Goal: Transaction & Acquisition: Obtain resource

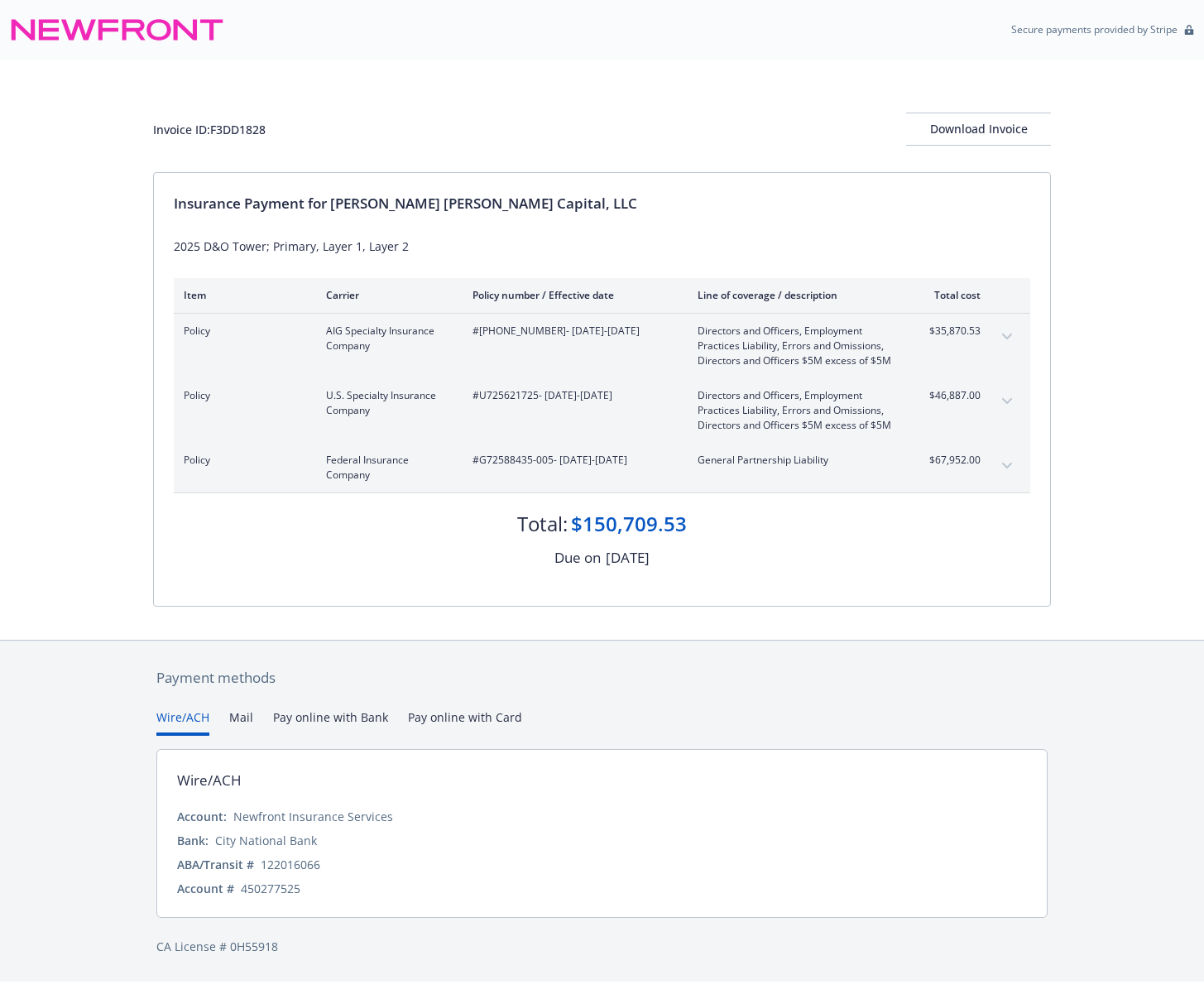
click at [603, 60] on div "Invoice ID: F3DD1828 Download Invoice" at bounding box center [602, 116] width 898 height 112
click at [742, 581] on div "Insurance Payment for Fisher Lynch Capital, LLC 2025 D&O Tower; Primary, Layer …" at bounding box center [602, 389] width 896 height 433
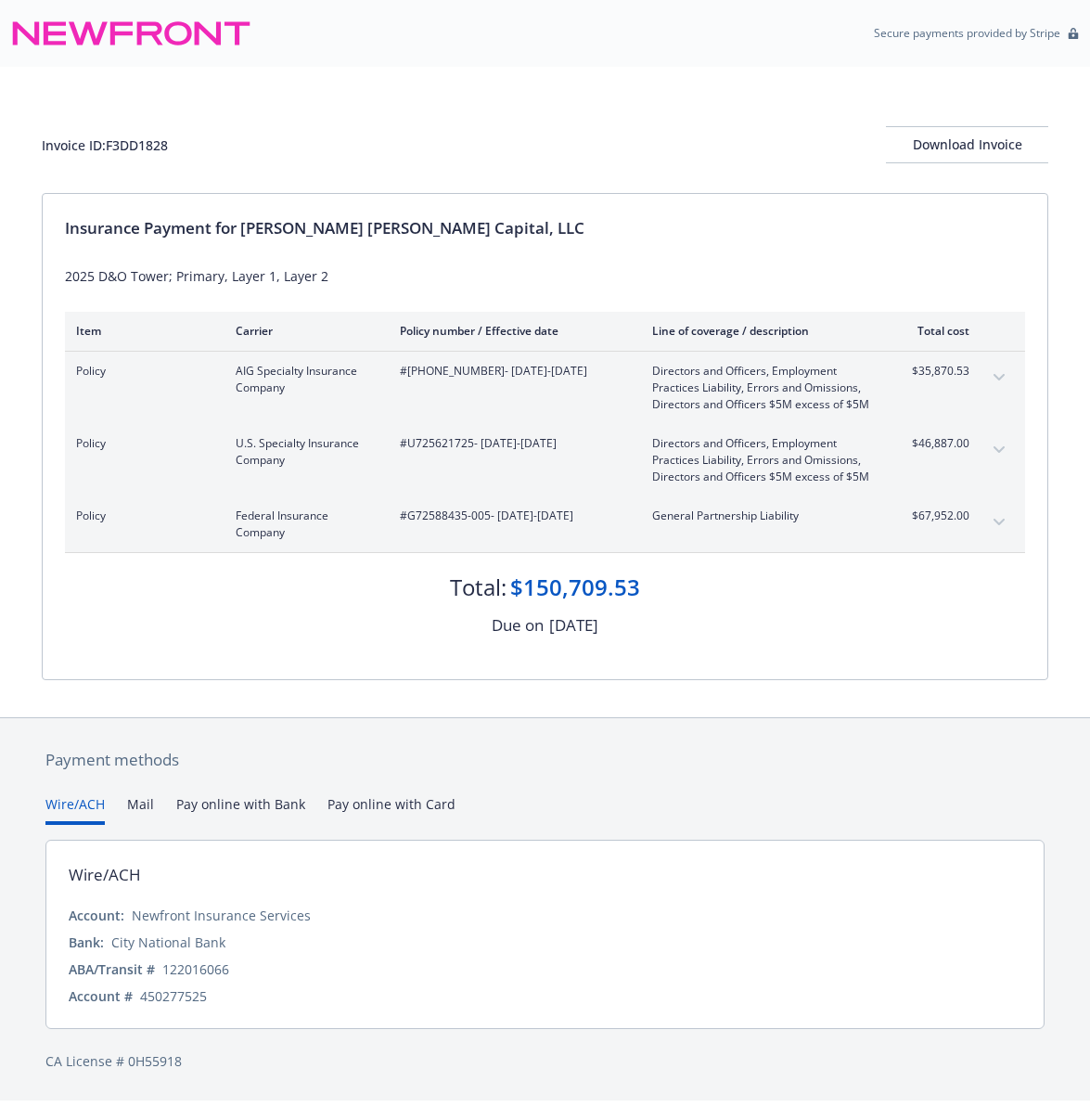
click at [810, 631] on div "Due on August 22, 2025" at bounding box center [545, 626] width 960 height 24
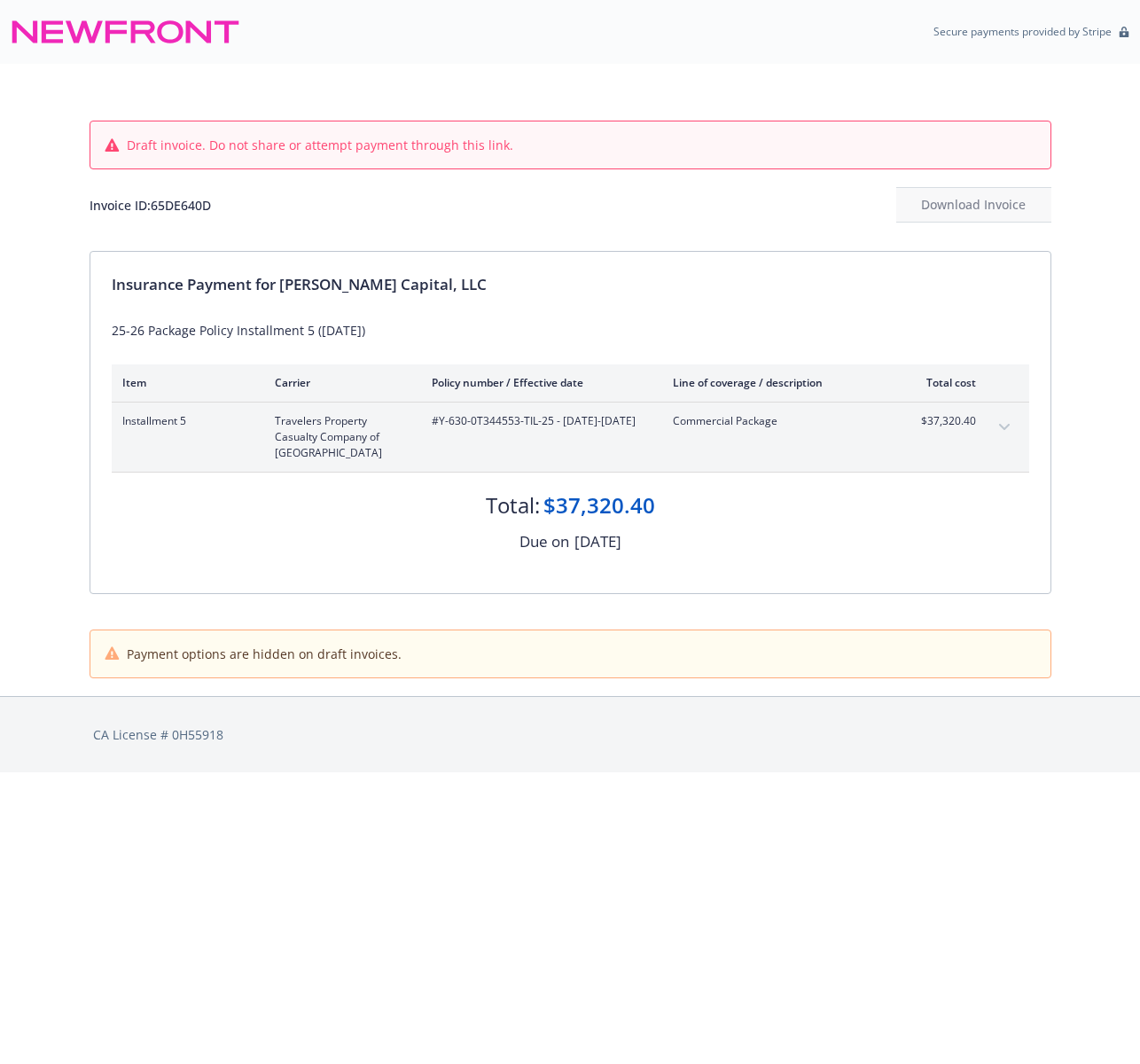
click at [747, 533] on div "Due on [DATE]" at bounding box center [570, 541] width 917 height 23
click at [632, 305] on div "Insurance Payment for [PERSON_NAME] Capital, LLC 25-26 Package Policy Installme…" at bounding box center [570, 422] width 959 height 341
drag, startPoint x: 223, startPoint y: 207, endPoint x: 156, endPoint y: 212, distance: 67.2
click at [156, 212] on div "Invoice ID: 65DE640D Download Invoice" at bounding box center [570, 205] width 961 height 36
copy div "65DE640D"
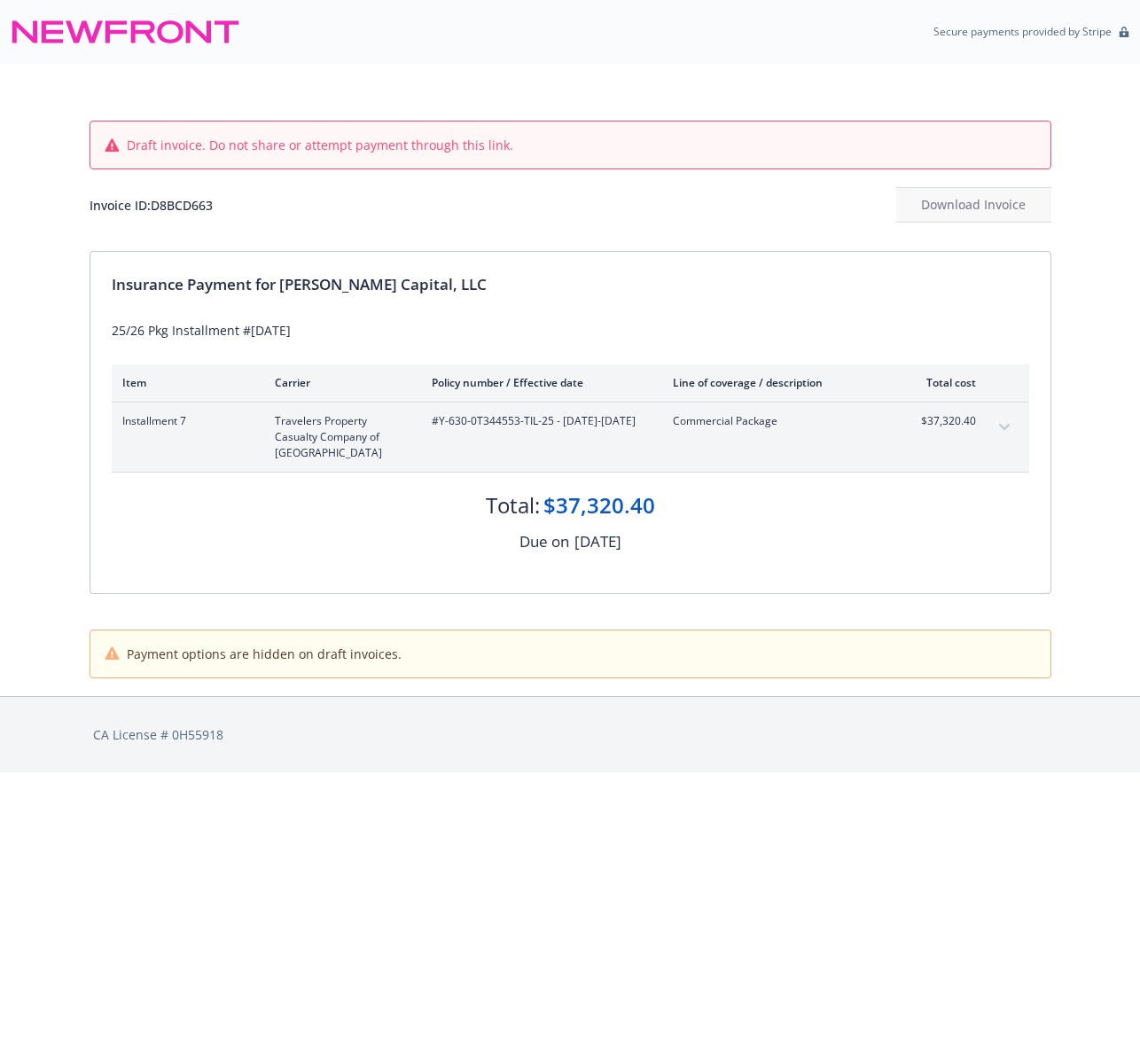
click at [769, 308] on div "Insurance Payment for Finn Capital, LLC 25/26 Pkg Installment #7 Oct 25 Item Ca…" at bounding box center [570, 422] width 959 height 341
click at [704, 214] on div "Invoice ID: 57D7667D Download Invoice" at bounding box center [570, 205] width 961 height 36
drag, startPoint x: 484, startPoint y: 952, endPoint x: 483, endPoint y: 914, distance: 38.0
click at [484, 772] on html "Secure payments provided by Stripe Draft invoice. Do not share or attempt payme…" at bounding box center [570, 386] width 1140 height 772
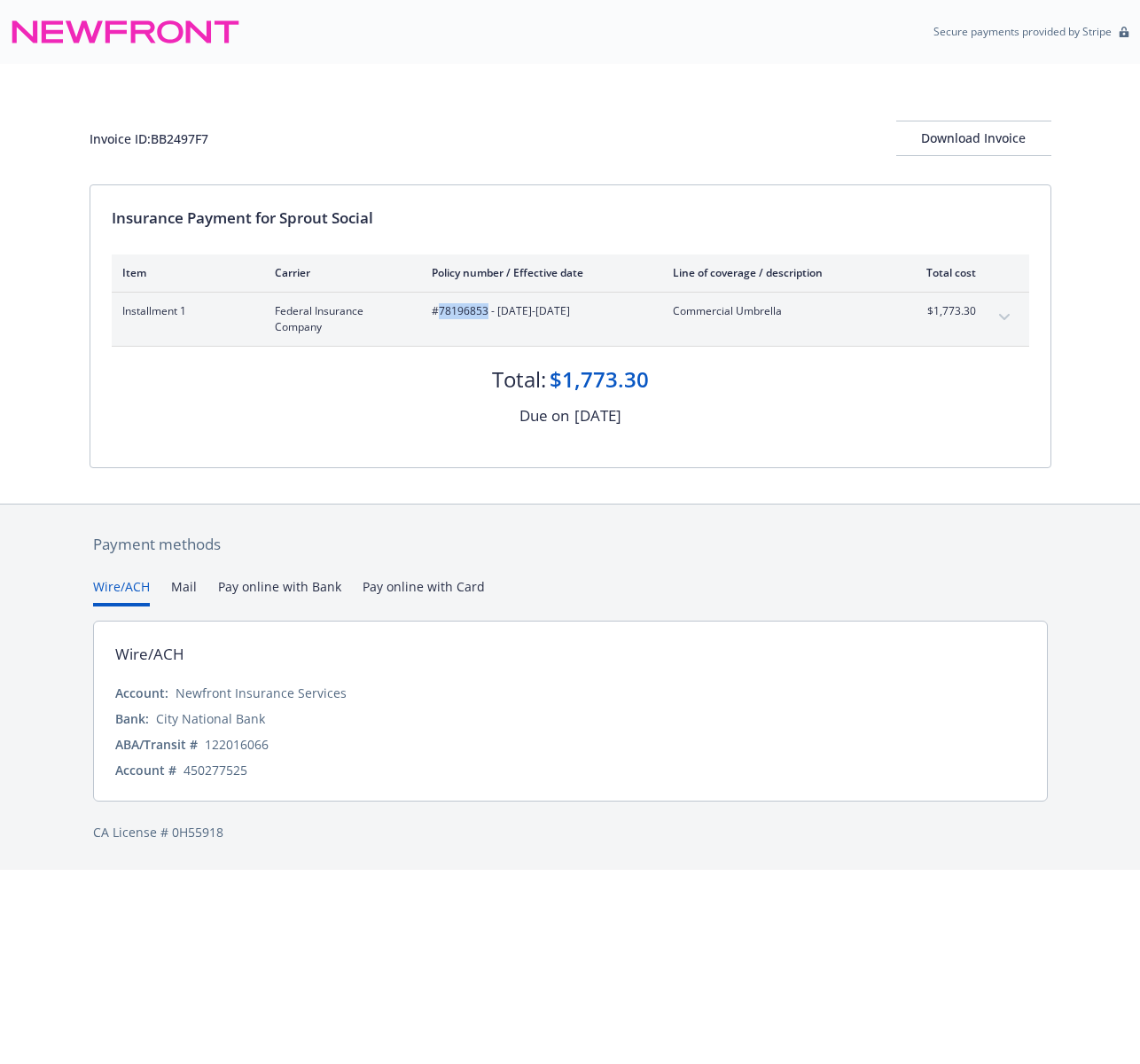
drag, startPoint x: 439, startPoint y: 316, endPoint x: 484, endPoint y: 312, distance: 45.2
click at [484, 312] on span "#78196853 - [DATE]-[DATE]" at bounding box center [538, 310] width 213 height 16
copy span "78196853"
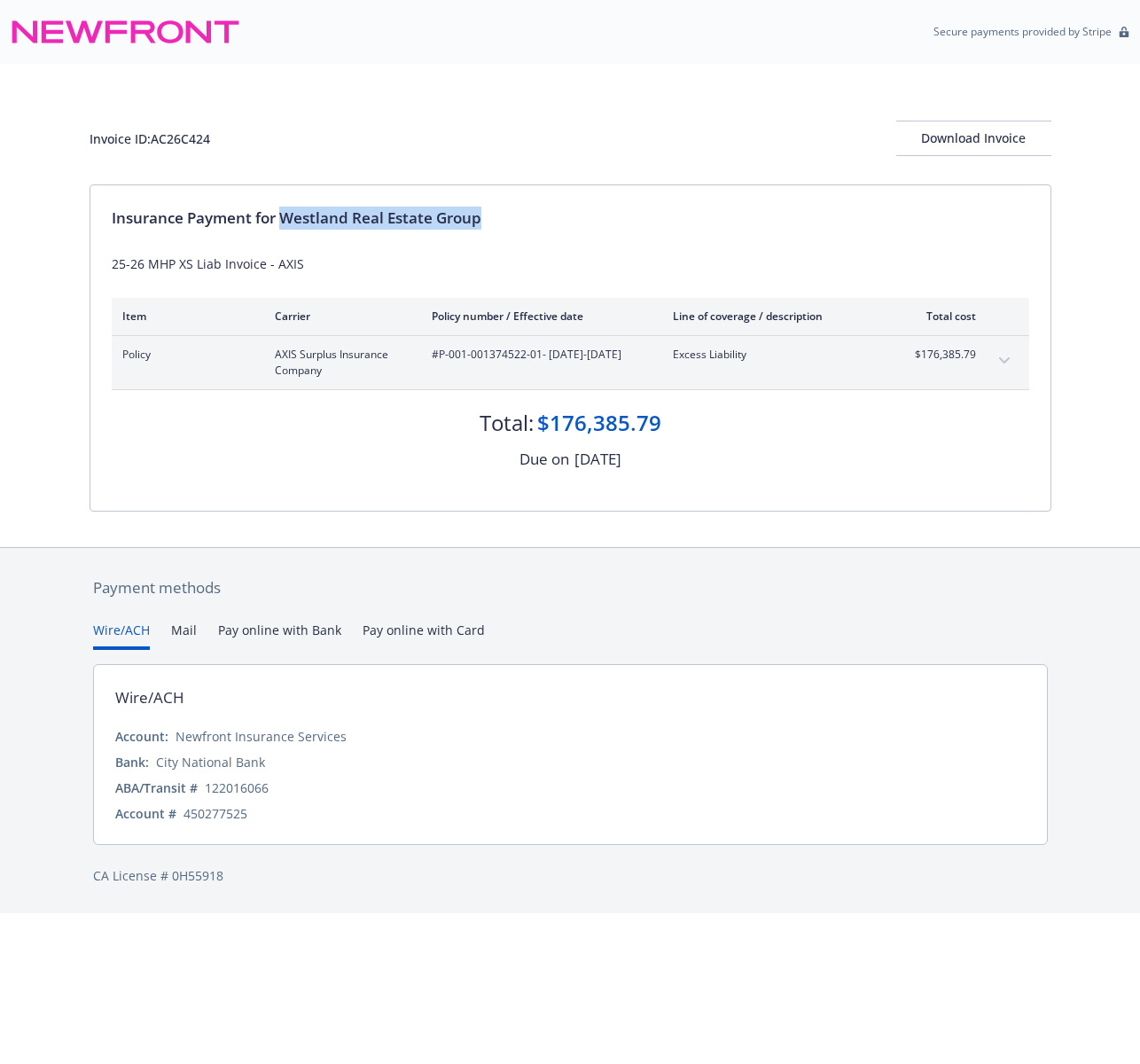
drag, startPoint x: 500, startPoint y: 218, endPoint x: 284, endPoint y: 215, distance: 216.0
click at [284, 215] on div "Insurance Payment for Westland Real Estate Group" at bounding box center [570, 218] width 917 height 23
copy div "Westland Real Estate Group"
click at [736, 126] on div "Invoice ID: AC26C424 Download Invoice" at bounding box center [570, 138] width 961 height 36
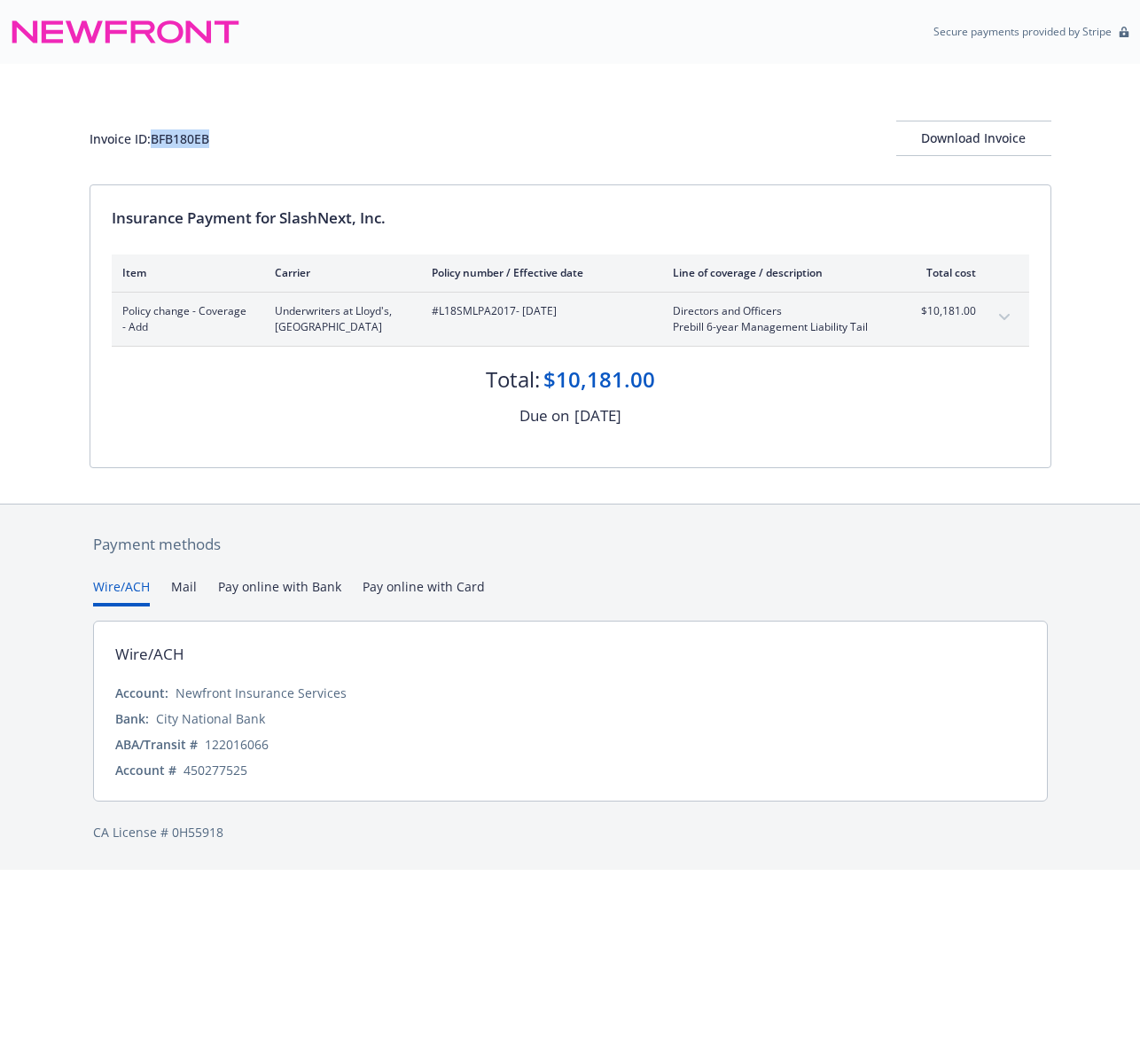
drag, startPoint x: 218, startPoint y: 146, endPoint x: 155, endPoint y: 139, distance: 63.4
click at [155, 139] on div "Invoice ID: BFB180EB Download Invoice" at bounding box center [570, 138] width 961 height 36
copy div "BFB180EB"
click at [501, 131] on div "Invoice ID: BFB180EB Download Invoice" at bounding box center [570, 138] width 961 height 36
drag, startPoint x: 404, startPoint y: 217, endPoint x: 283, endPoint y: 224, distance: 121.2
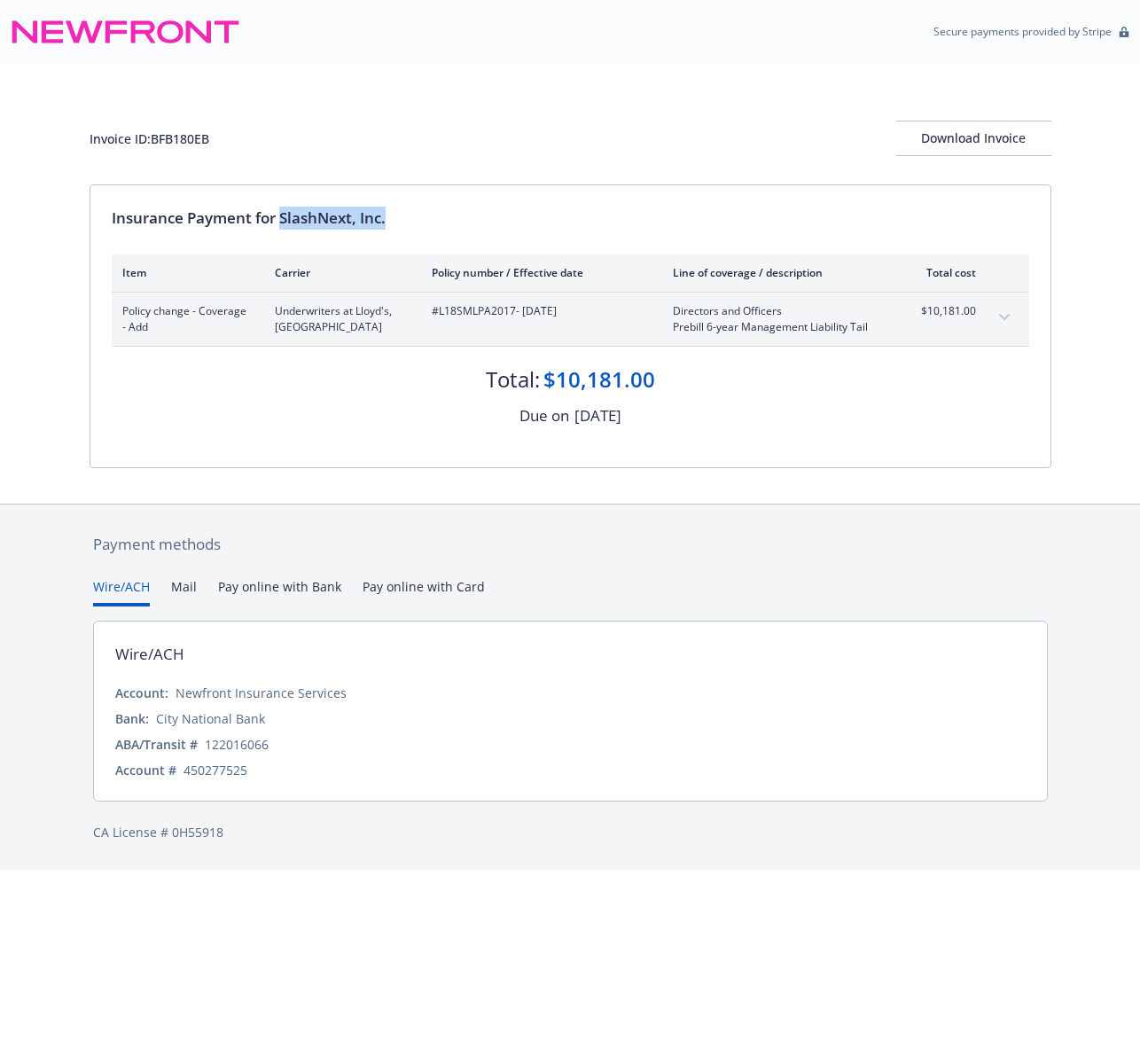
click at [283, 224] on div "Insurance Payment for SlashNext, Inc." at bounding box center [570, 218] width 917 height 23
copy div "SlashNext, Inc."
click at [492, 125] on div "Invoice ID: BFB180EB Download Invoice" at bounding box center [570, 138] width 961 height 36
click at [429, 207] on div "Insurance Payment for SlashNext, Inc." at bounding box center [570, 218] width 917 height 23
drag, startPoint x: 403, startPoint y: 213, endPoint x: 284, endPoint y: 222, distance: 119.3
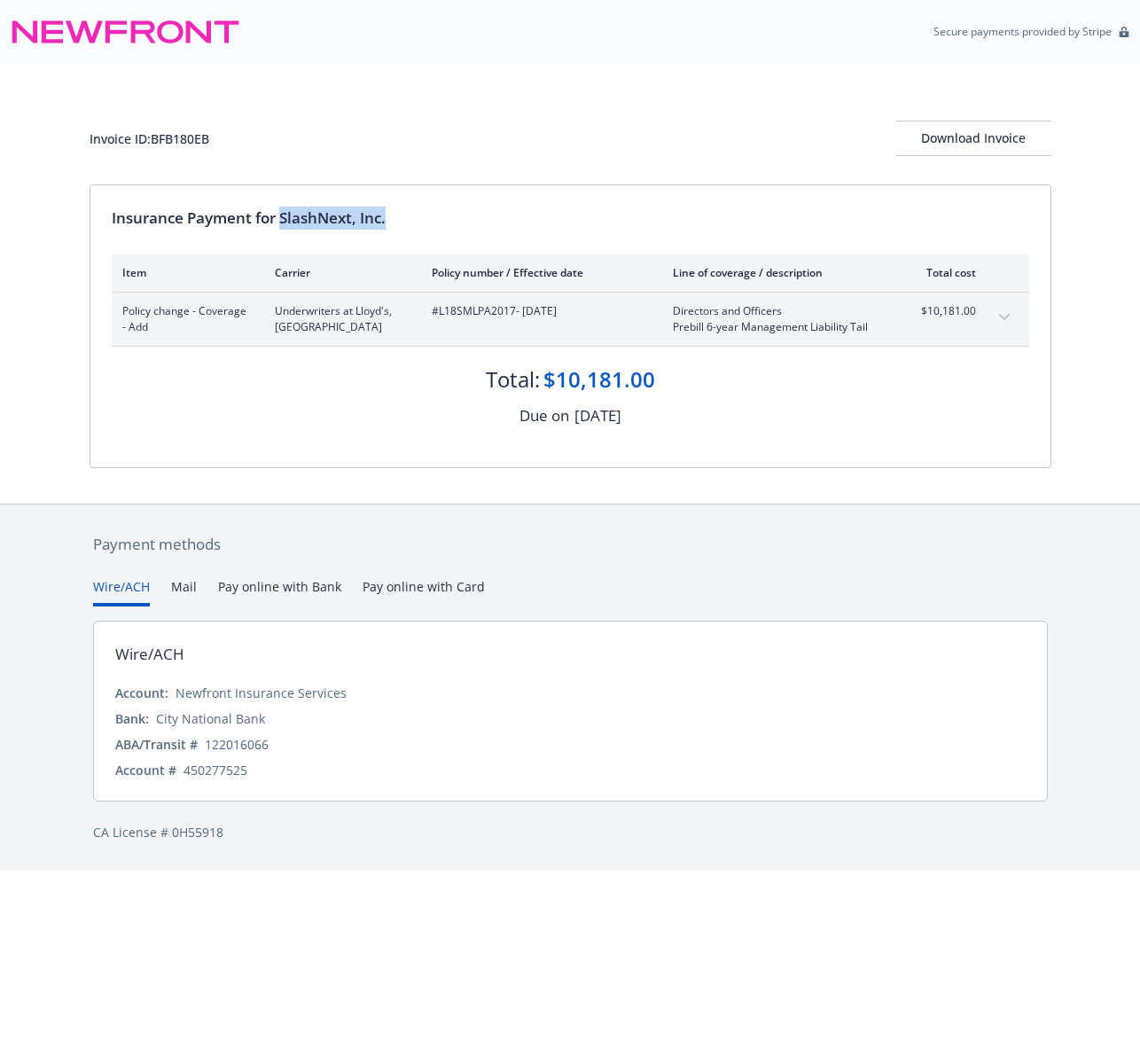
click at [284, 222] on div "Insurance Payment for SlashNext, Inc." at bounding box center [570, 218] width 917 height 23
copy div "SlashNext, Inc."
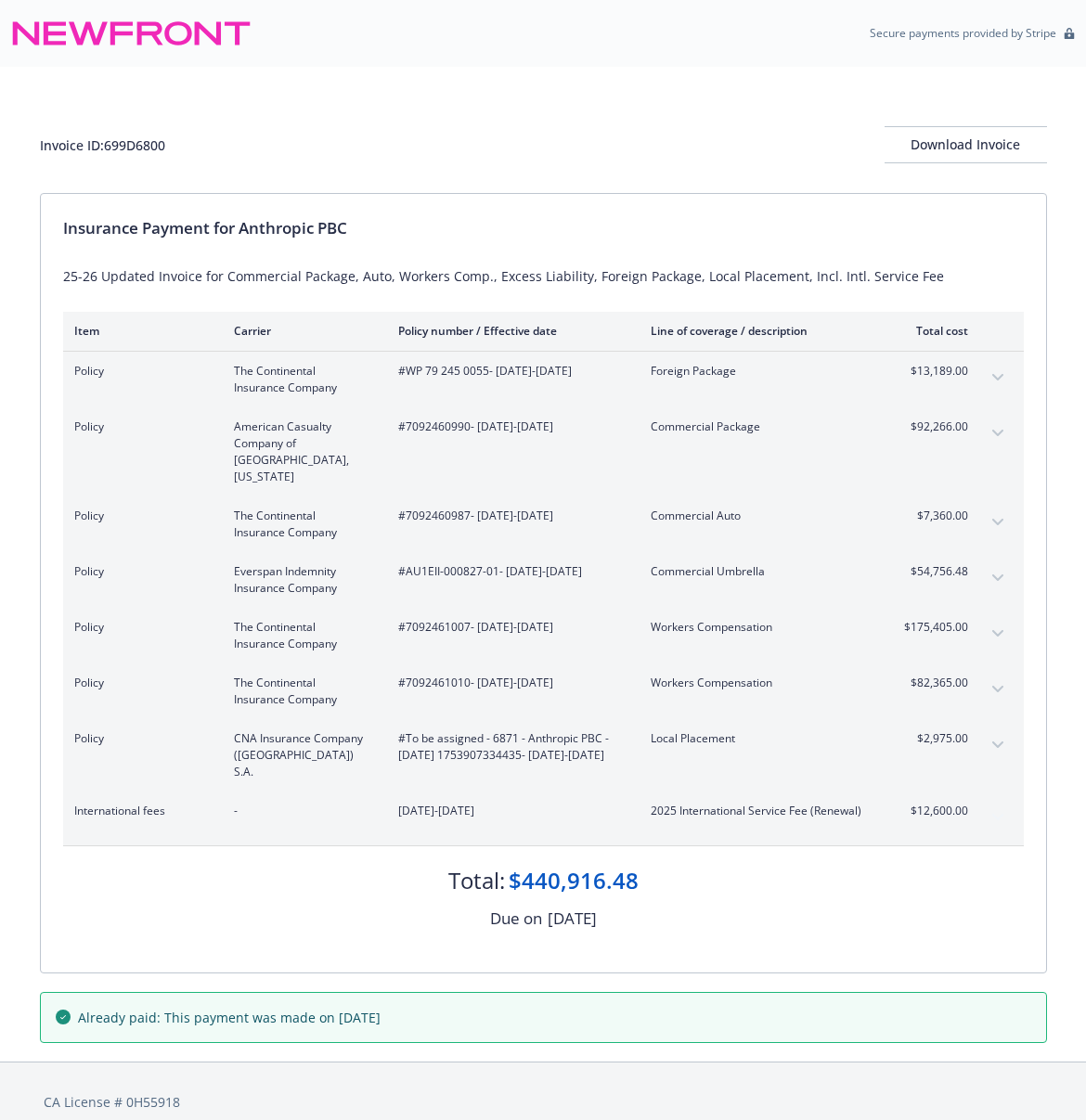
click at [995, 742] on icon "expand content" at bounding box center [996, 745] width 11 height 7
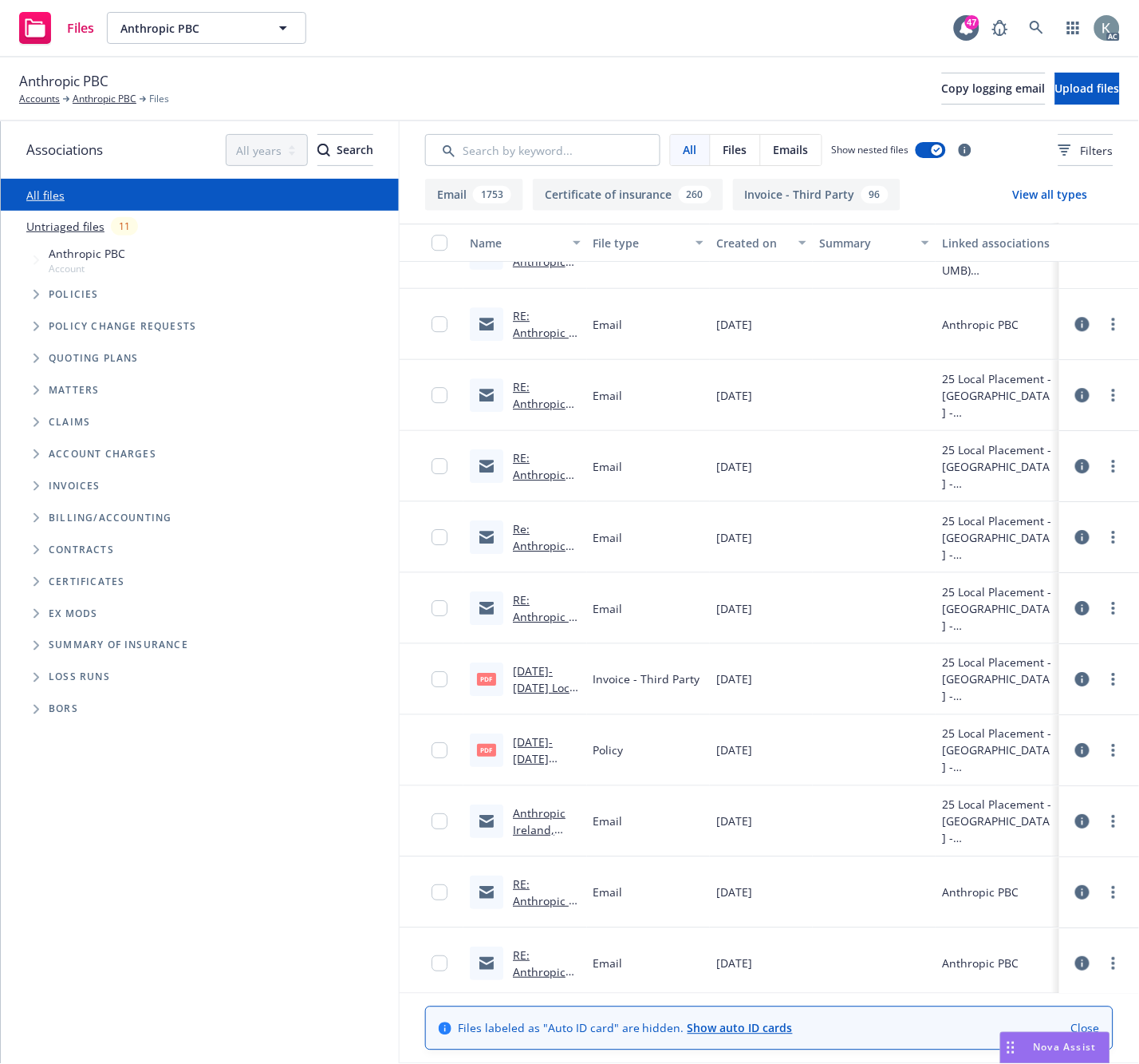
scroll to position [2305, 0]
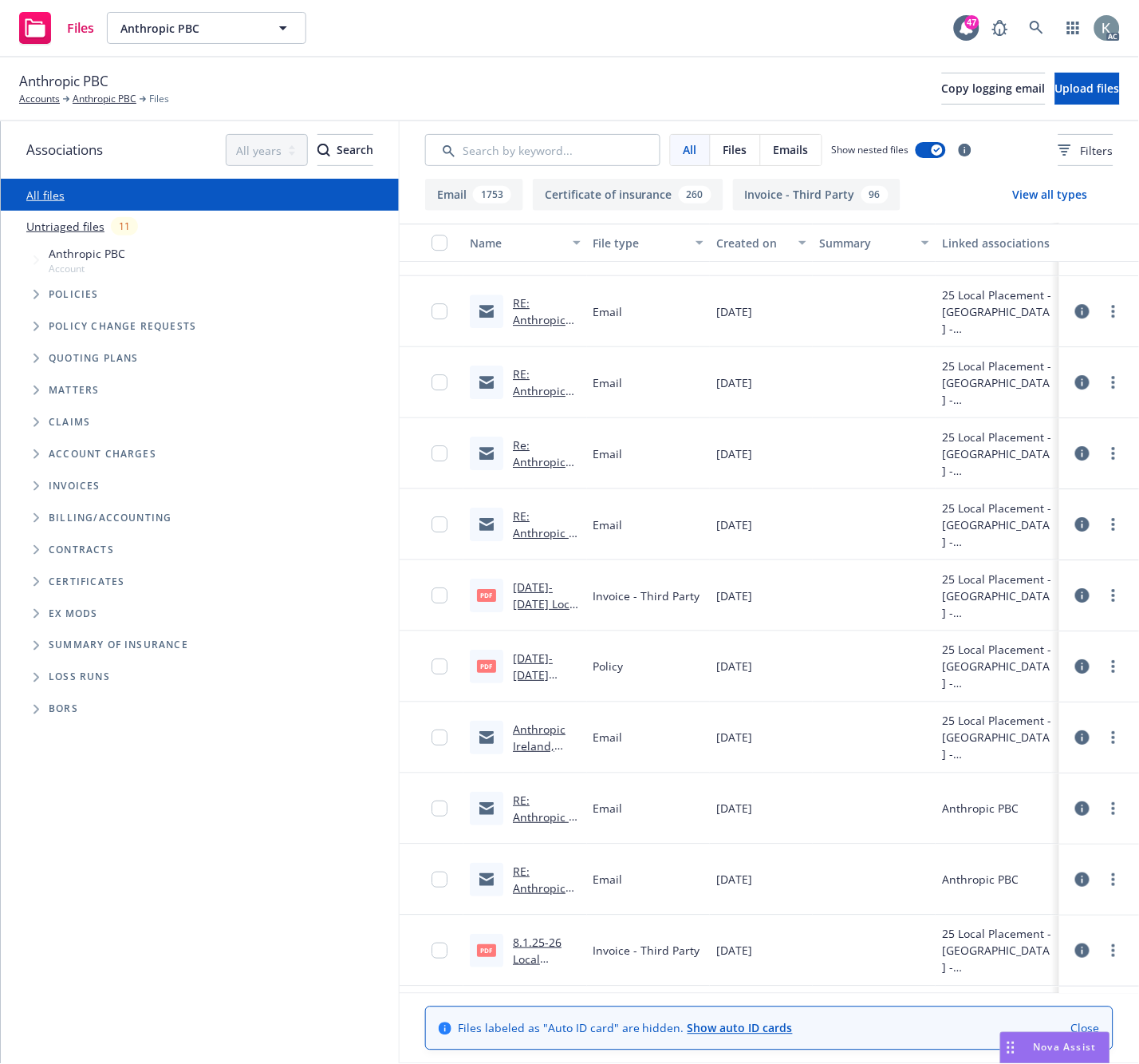
click at [536, 591] on link "[DATE]-[DATE] Local Placement [GEOGRAPHIC_DATA] - GL & EL - Verlingue Invoice.p…" at bounding box center [546, 646] width 67 height 132
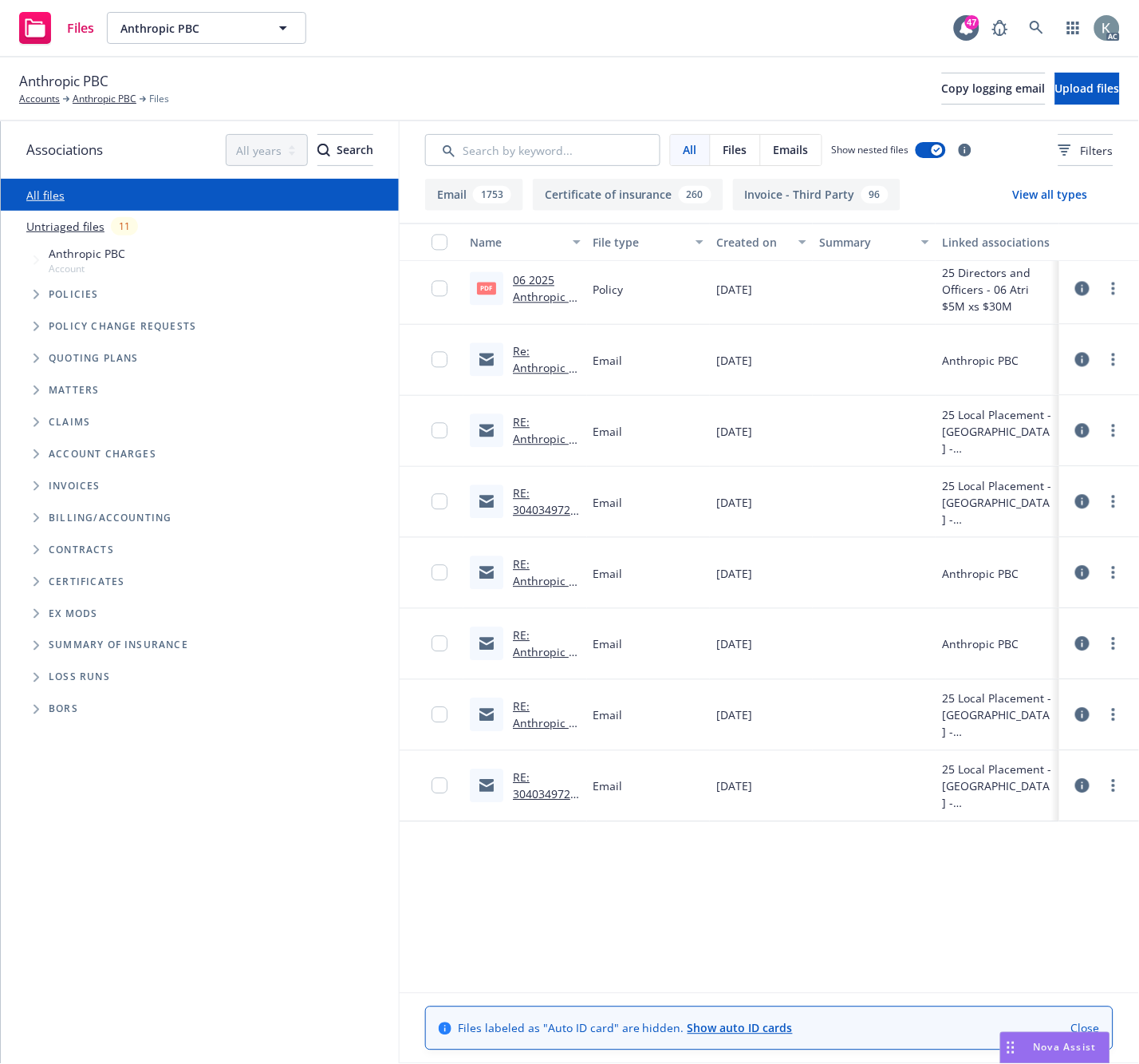
scroll to position [12771, 0]
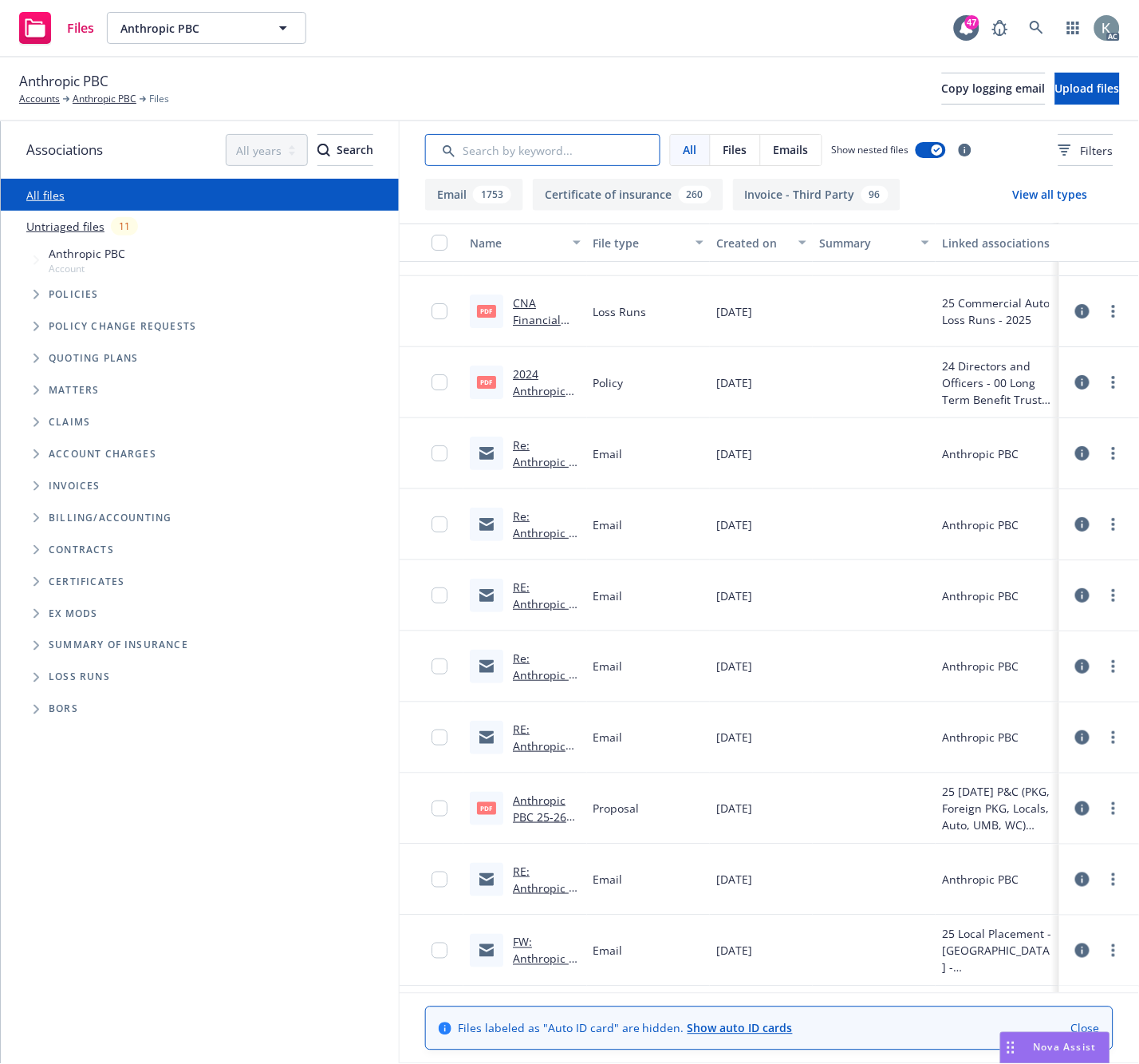
click at [462, 150] on input "Search by keyword..." at bounding box center [543, 150] width 235 height 32
type input "europe"
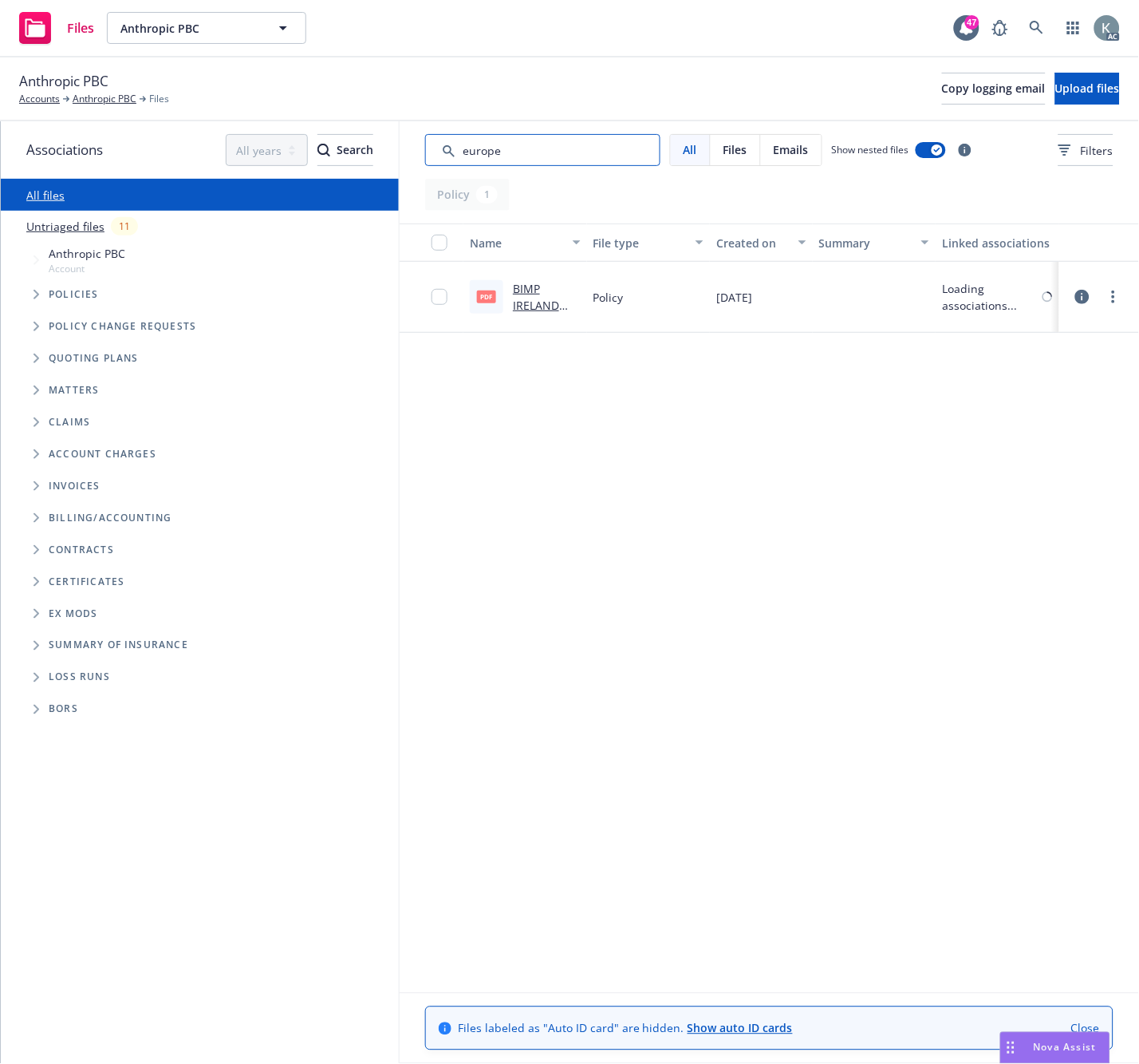
scroll to position [0, 0]
